Goal: Information Seeking & Learning: Learn about a topic

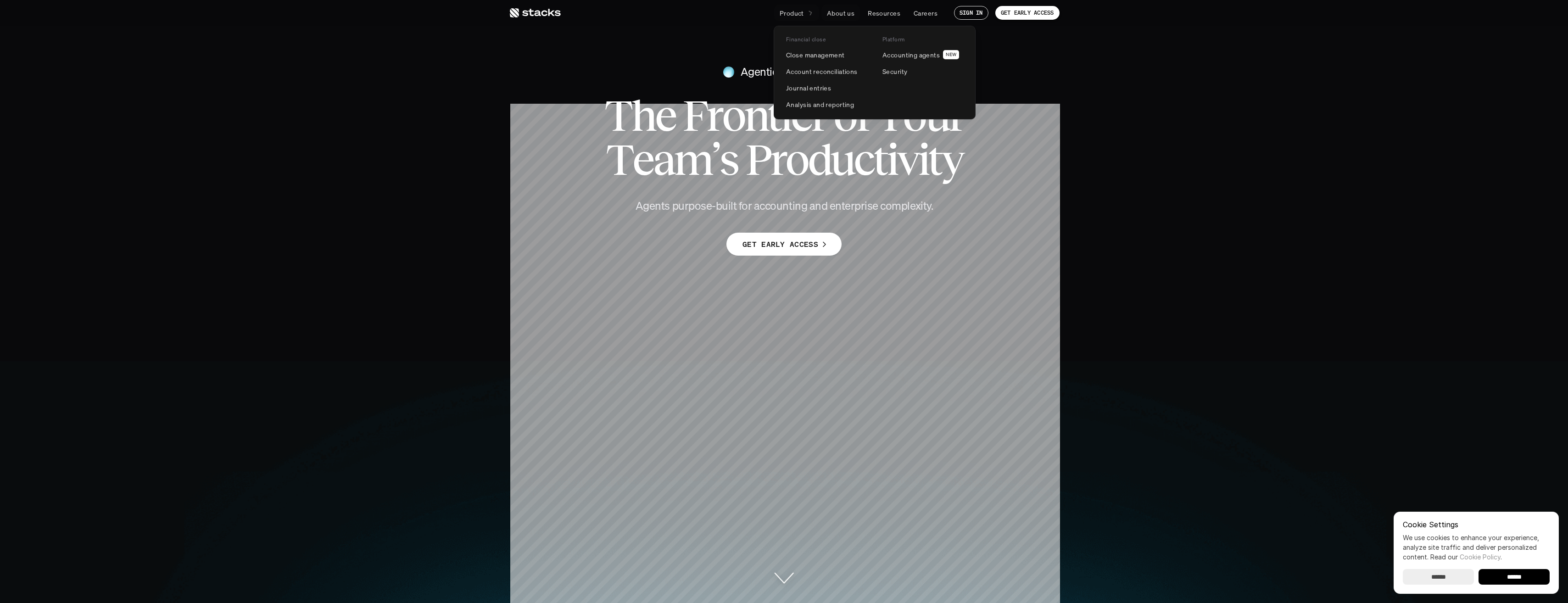
click at [804, 14] on link "Product" at bounding box center [796, 13] width 45 height 16
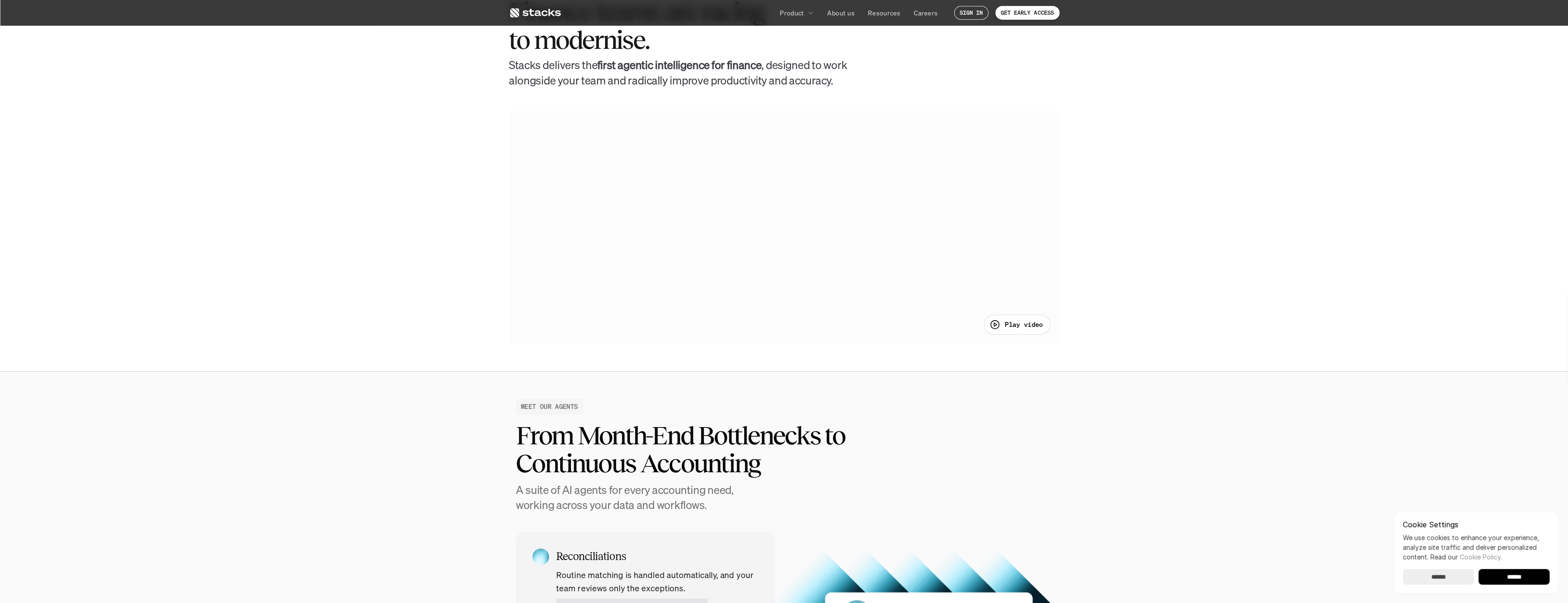
scroll to position [477, 0]
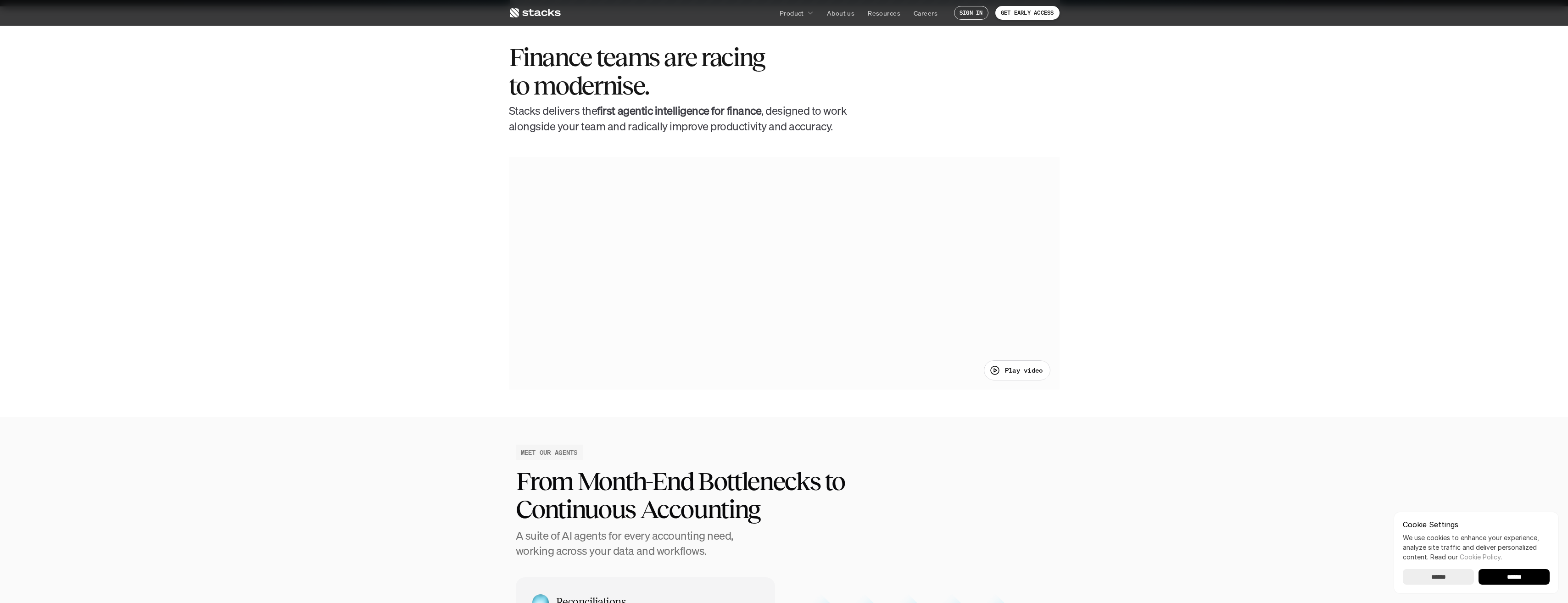
click at [1016, 372] on p "Play video" at bounding box center [1024, 370] width 38 height 10
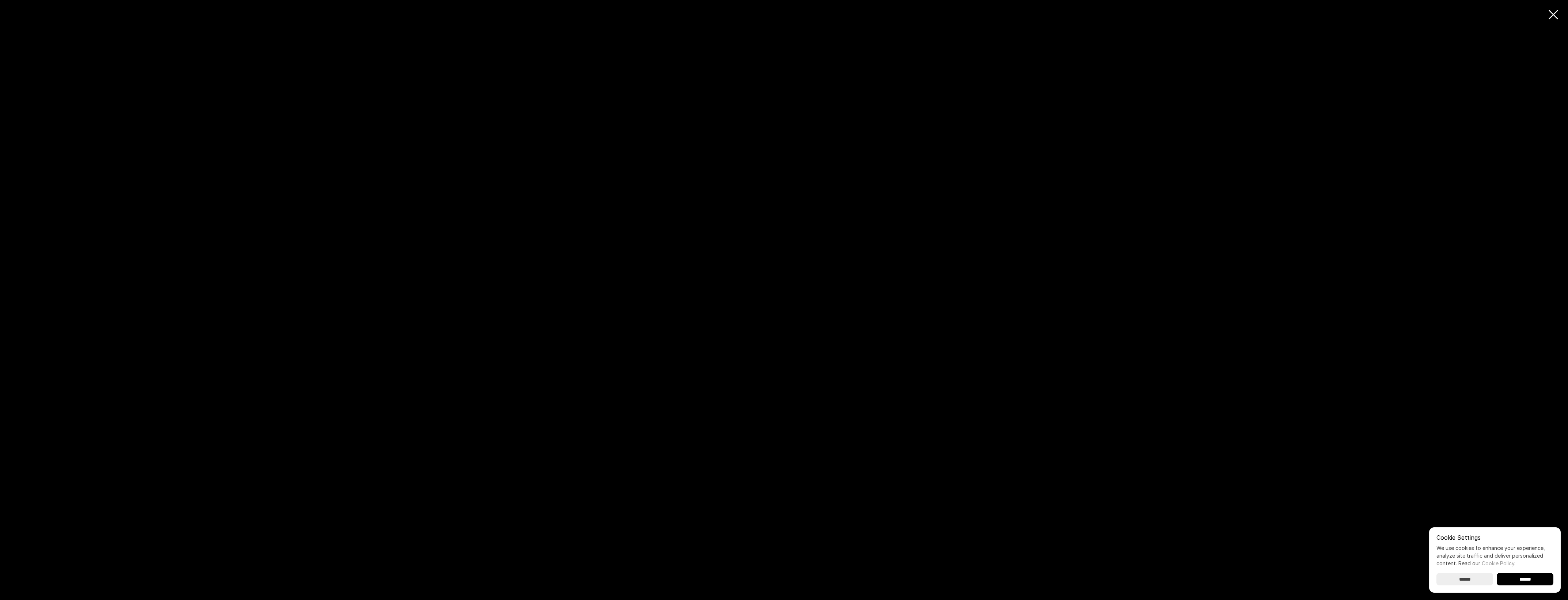
click at [549, 165] on div at bounding box center [784, 300] width 1568 height 600
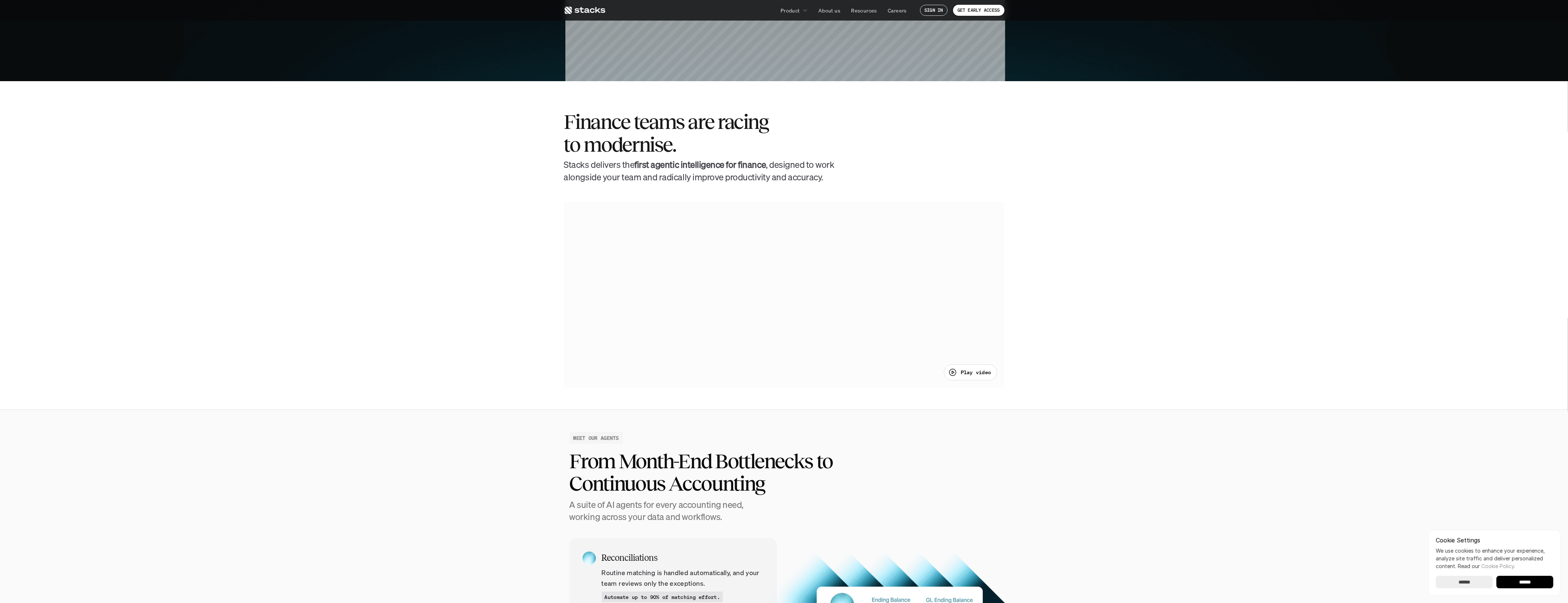
scroll to position [505, 0]
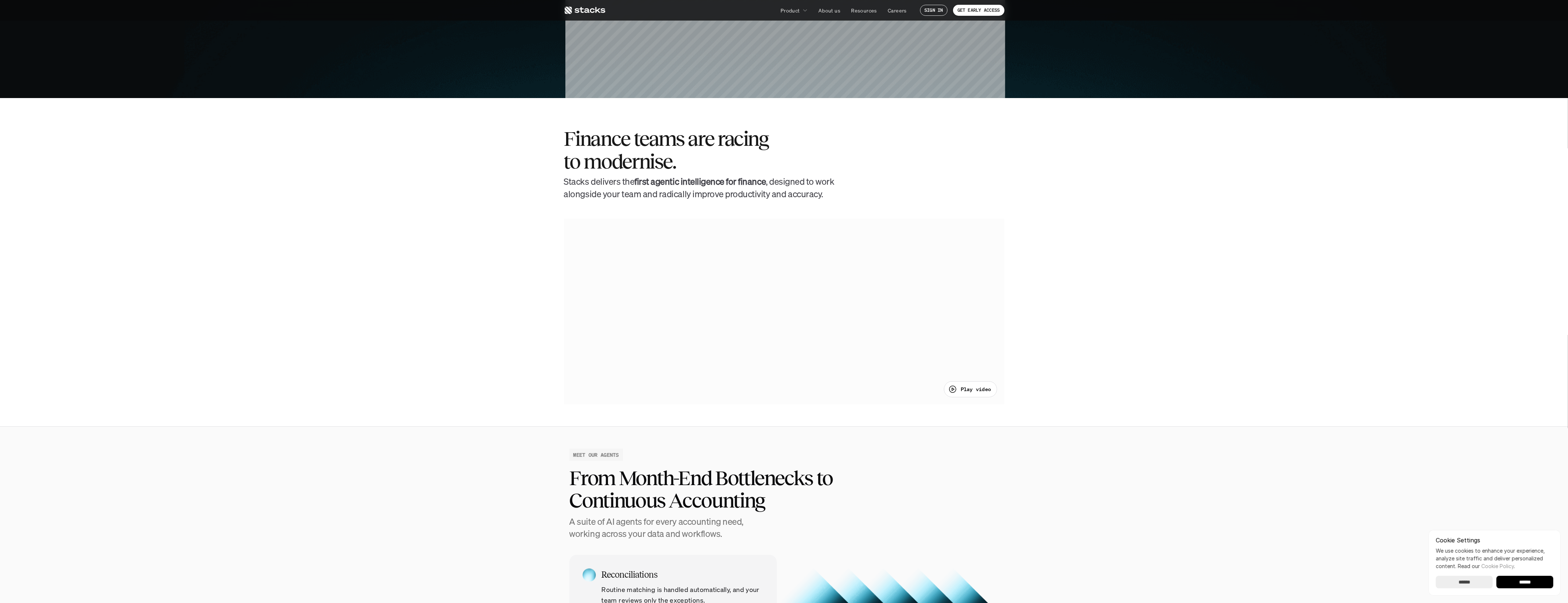
click at [354, 318] on section "Finance teams are racing to modernise. Stacks delivers the first agentic intell…" at bounding box center [784, 262] width 1568 height 328
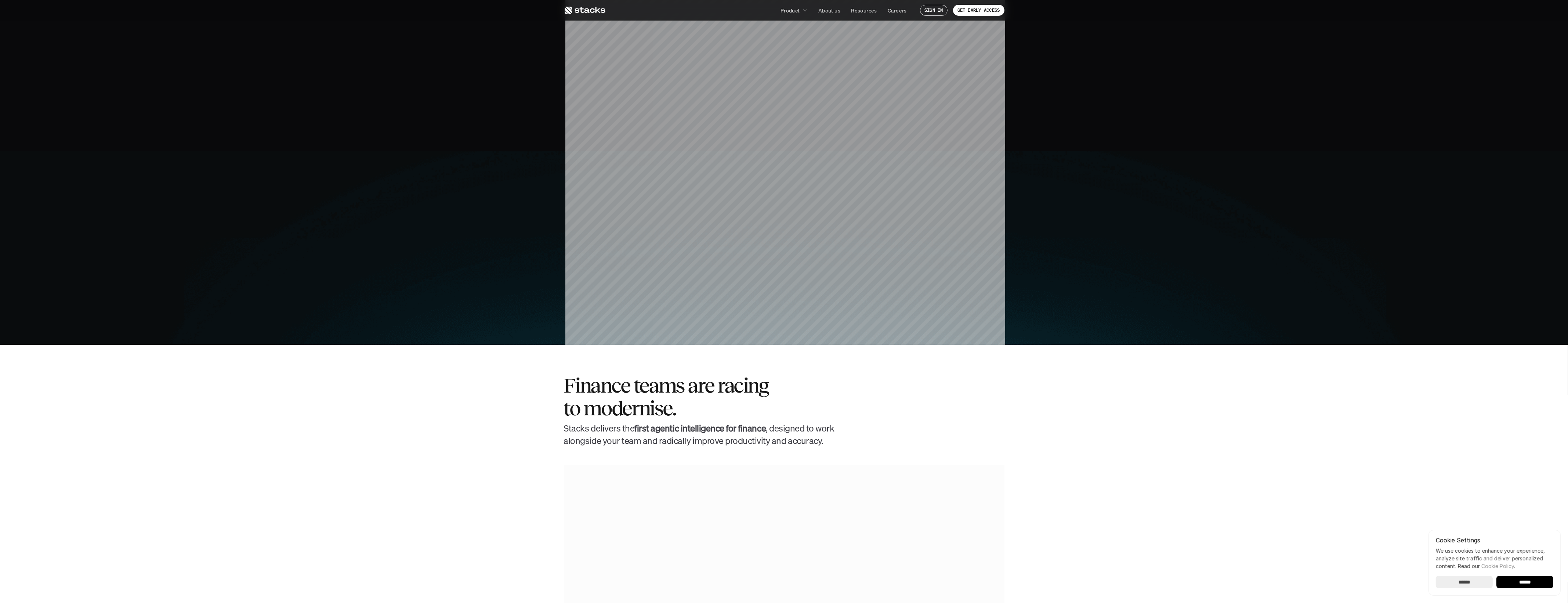
scroll to position [230, 0]
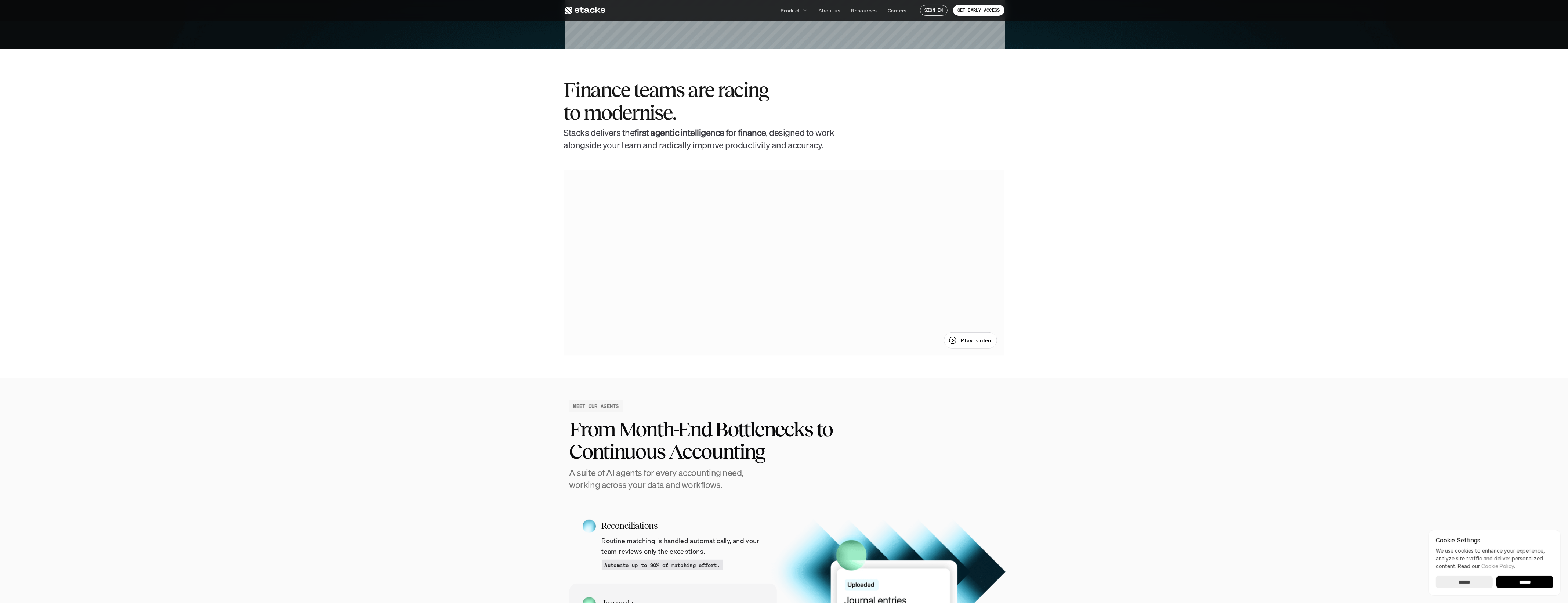
scroll to position [551, 0]
